Goal: Task Accomplishment & Management: Use online tool/utility

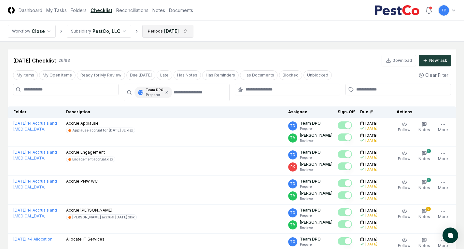
scroll to position [65, 0]
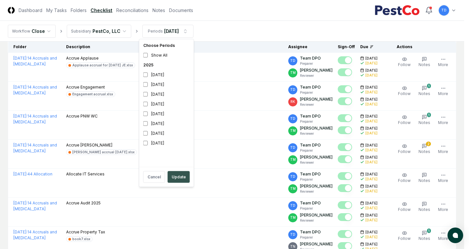
click at [180, 179] on button "Update" at bounding box center [179, 177] width 22 height 12
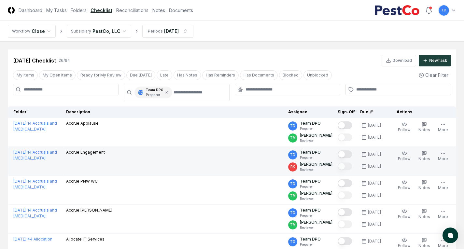
click at [344, 157] on button "Mark complete" at bounding box center [344, 154] width 14 height 8
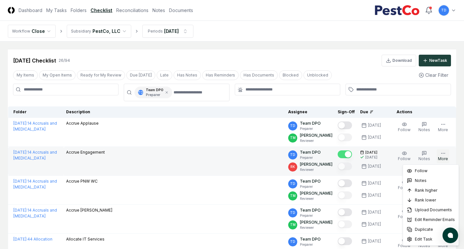
click at [442, 156] on button "More" at bounding box center [442, 156] width 13 height 14
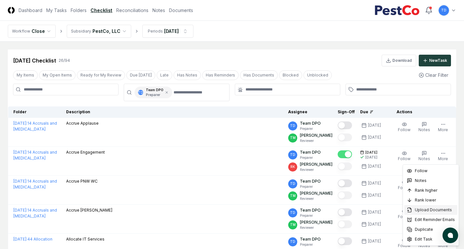
click at [433, 213] on div "Upload Documents" at bounding box center [430, 210] width 53 height 10
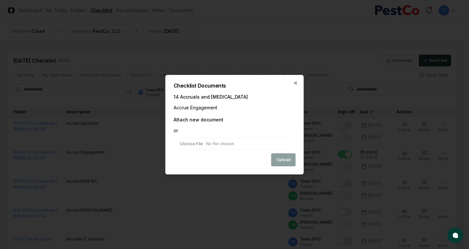
click at [211, 144] on input "file" at bounding box center [234, 144] width 122 height 12
type input "**********"
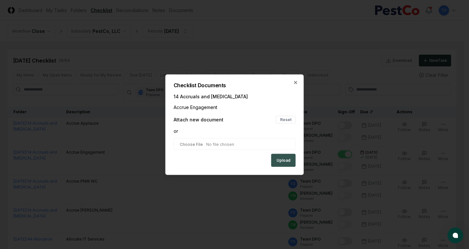
click at [283, 160] on button "Upload" at bounding box center [283, 160] width 24 height 13
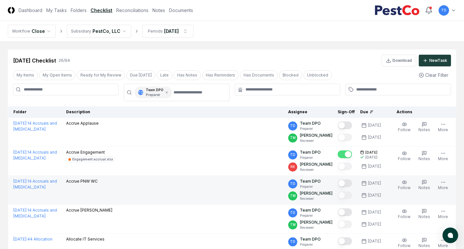
click at [346, 186] on button "Mark complete" at bounding box center [344, 183] width 14 height 8
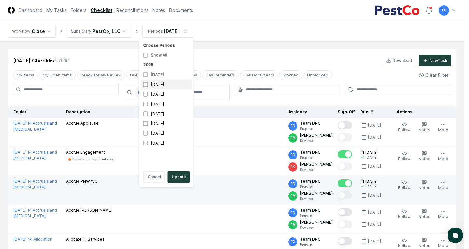
click at [166, 89] on div "[DATE]" at bounding box center [167, 85] width 52 height 10
click at [150, 77] on div "[DATE]" at bounding box center [167, 75] width 52 height 10
click at [174, 180] on button "Update" at bounding box center [179, 177] width 22 height 12
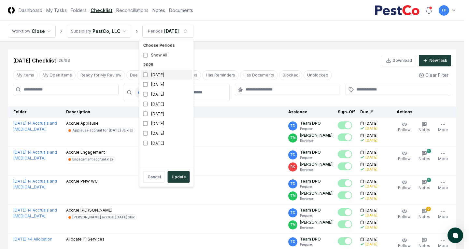
click at [164, 72] on div "[DATE]" at bounding box center [167, 75] width 52 height 10
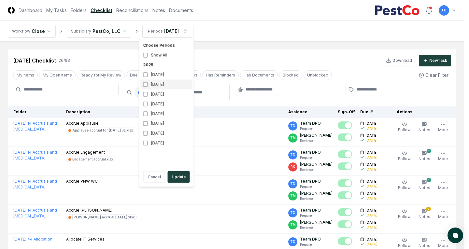
click at [156, 80] on div "[DATE]" at bounding box center [167, 85] width 52 height 10
click at [154, 76] on div "[DATE]" at bounding box center [167, 75] width 52 height 10
click at [177, 173] on button "Update" at bounding box center [179, 177] width 22 height 12
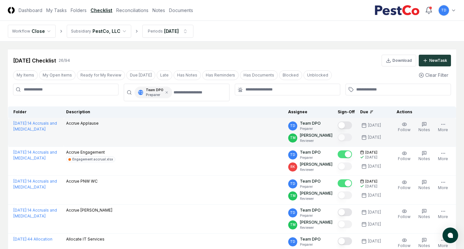
click at [352, 126] on button "Mark complete" at bounding box center [344, 125] width 14 height 8
click at [440, 125] on button "More" at bounding box center [442, 127] width 13 height 14
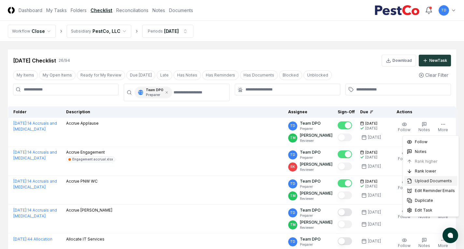
click at [433, 180] on span "Upload Documents" at bounding box center [433, 181] width 37 height 6
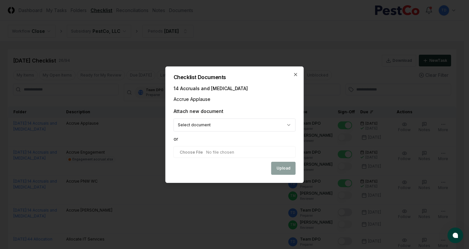
click at [230, 150] on input "file" at bounding box center [234, 152] width 122 height 12
type input "**********"
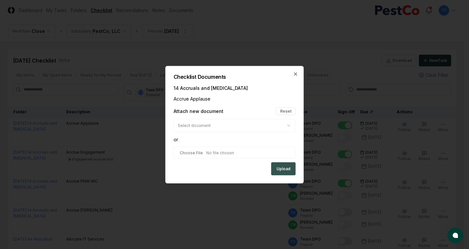
click at [278, 170] on button "Upload" at bounding box center [283, 168] width 24 height 13
